Goal: Transaction & Acquisition: Purchase product/service

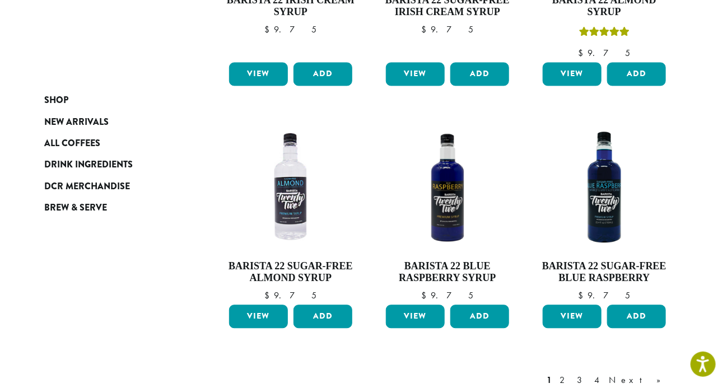
scroll to position [881, 0]
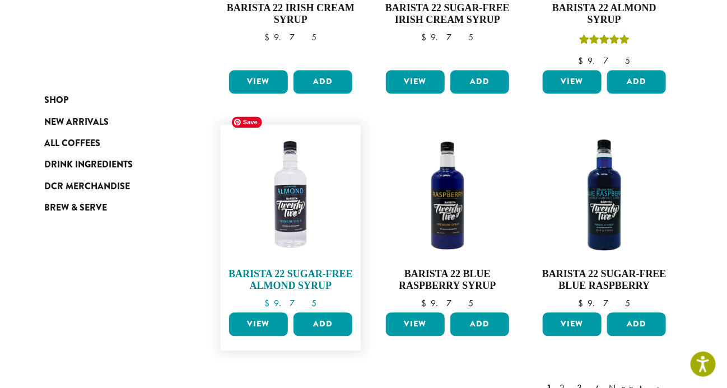
click at [298, 197] on img at bounding box center [290, 195] width 129 height 129
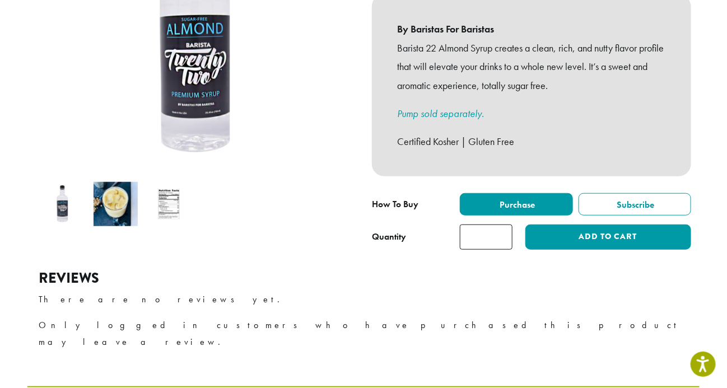
scroll to position [247, 0]
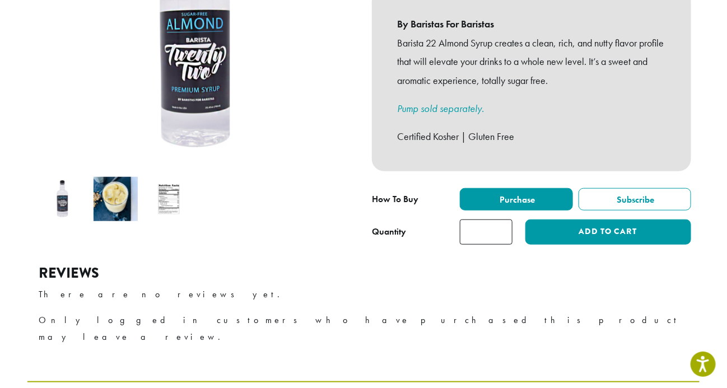
click at [167, 192] on img at bounding box center [169, 199] width 44 height 44
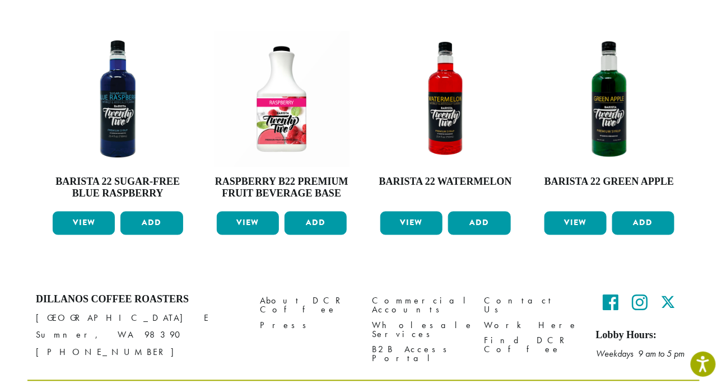
scroll to position [0, 0]
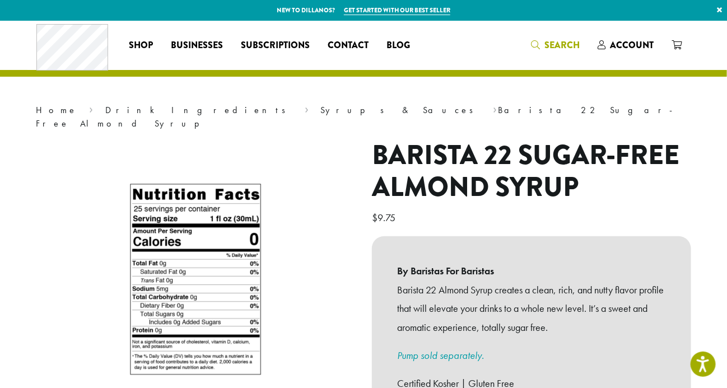
click at [562, 41] on span "Search" at bounding box center [562, 45] width 35 height 13
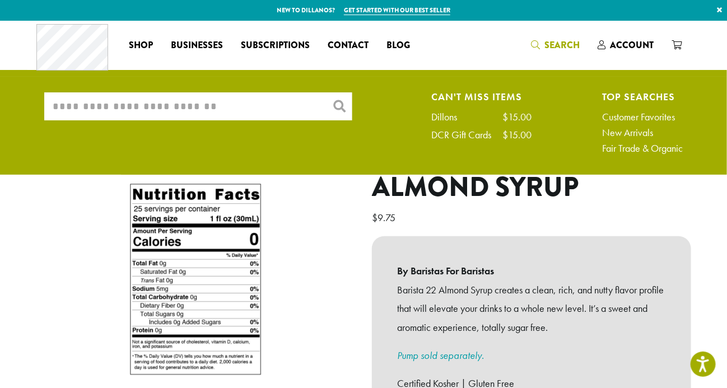
click at [210, 111] on input "What are you searching for?" at bounding box center [198, 106] width 308 height 28
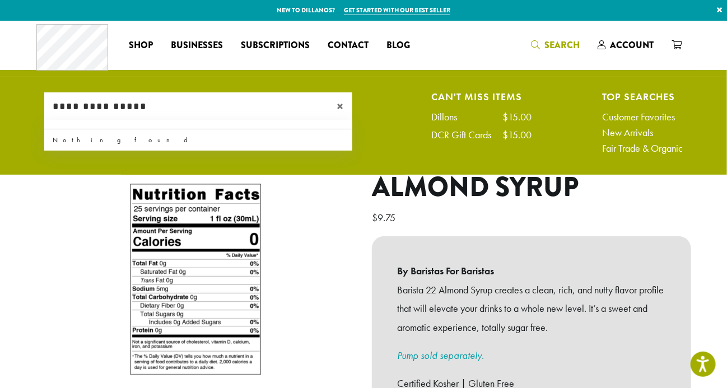
type input "**********"
click at [336, 101] on div "×" at bounding box center [341, 106] width 21 height 28
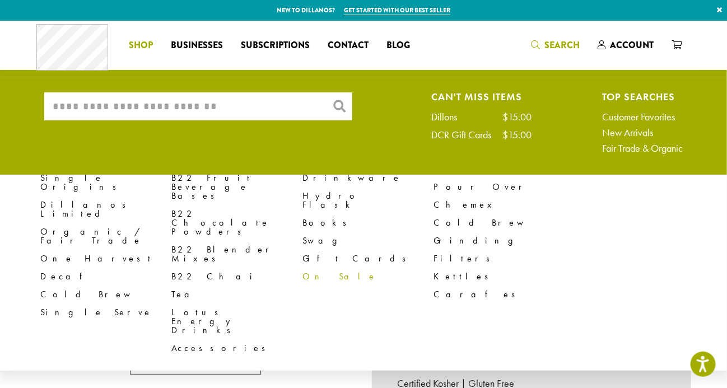
click at [323, 268] on link "On Sale" at bounding box center [368, 277] width 131 height 18
